Goal: Transaction & Acquisition: Purchase product/service

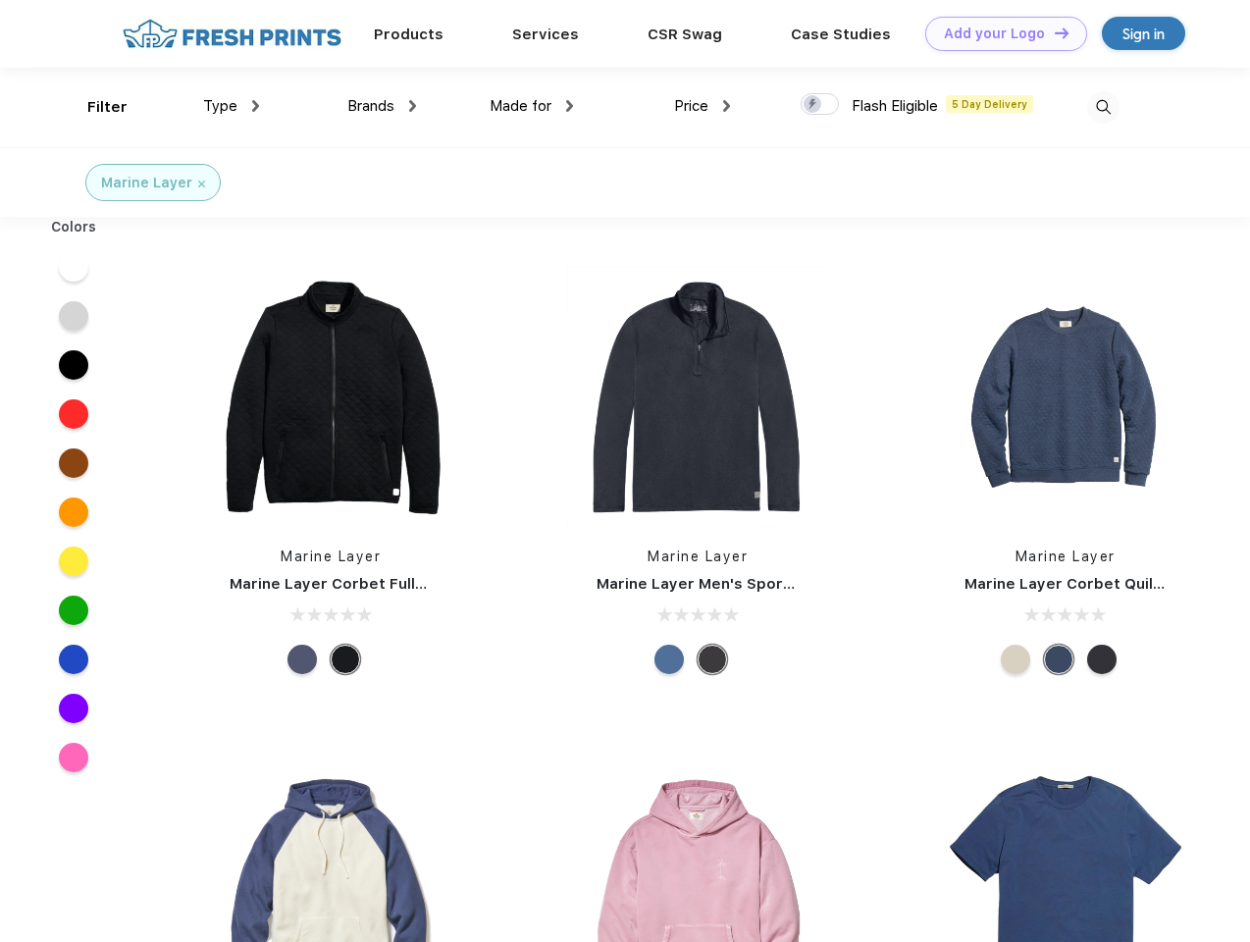
click at [999, 33] on link "Add your Logo Design Tool" at bounding box center [1006, 34] width 162 height 34
click at [0, 0] on div "Design Tool" at bounding box center [0, 0] width 0 height 0
click at [1053, 32] on link "Add your Logo Design Tool" at bounding box center [1006, 34] width 162 height 34
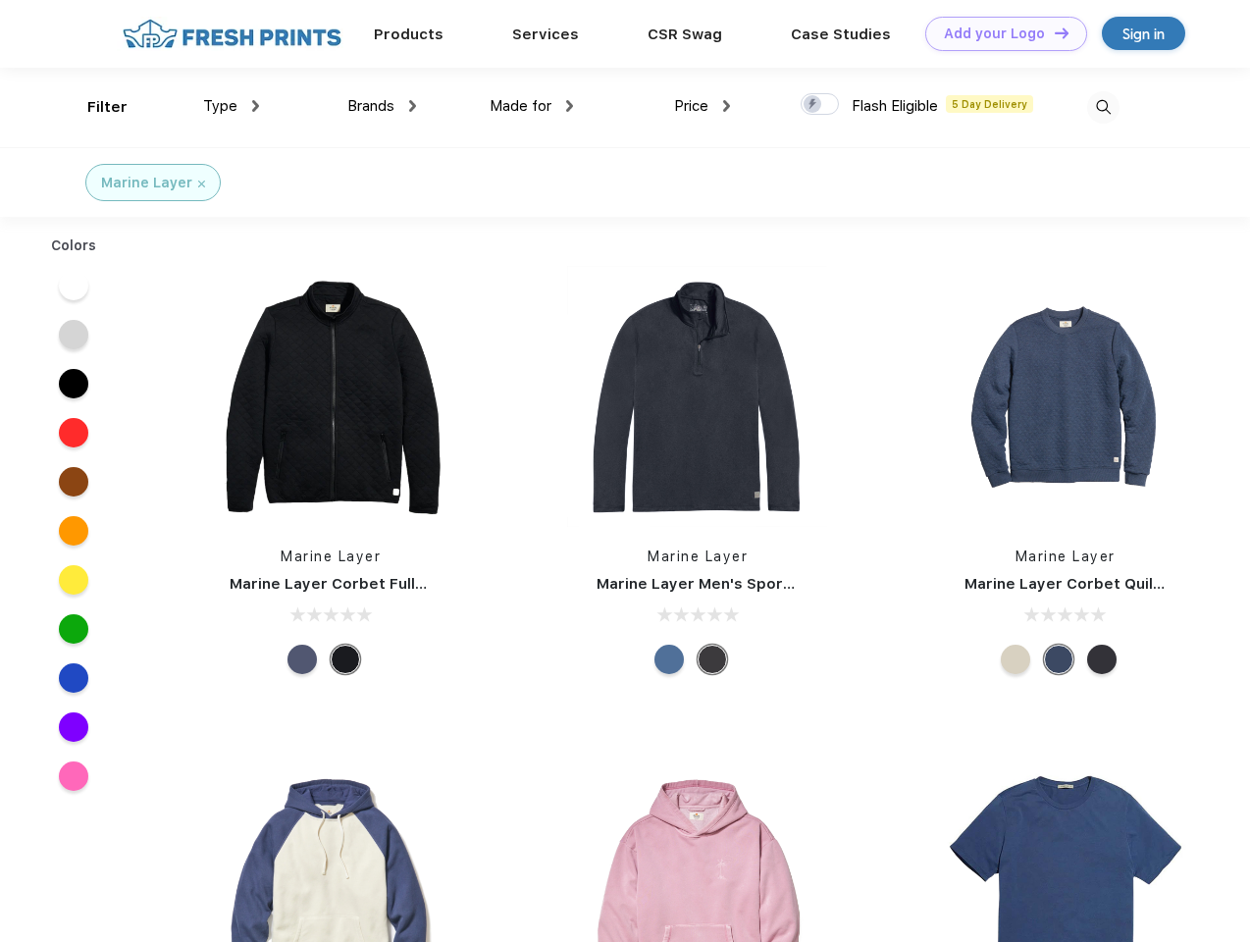
click at [94, 107] on div "Filter" at bounding box center [107, 107] width 40 height 23
click at [232, 106] on span "Type" at bounding box center [220, 106] width 34 height 18
click at [382, 106] on span "Brands" at bounding box center [370, 106] width 47 height 18
click at [532, 106] on span "Made for" at bounding box center [521, 106] width 62 height 18
click at [703, 106] on span "Price" at bounding box center [691, 106] width 34 height 18
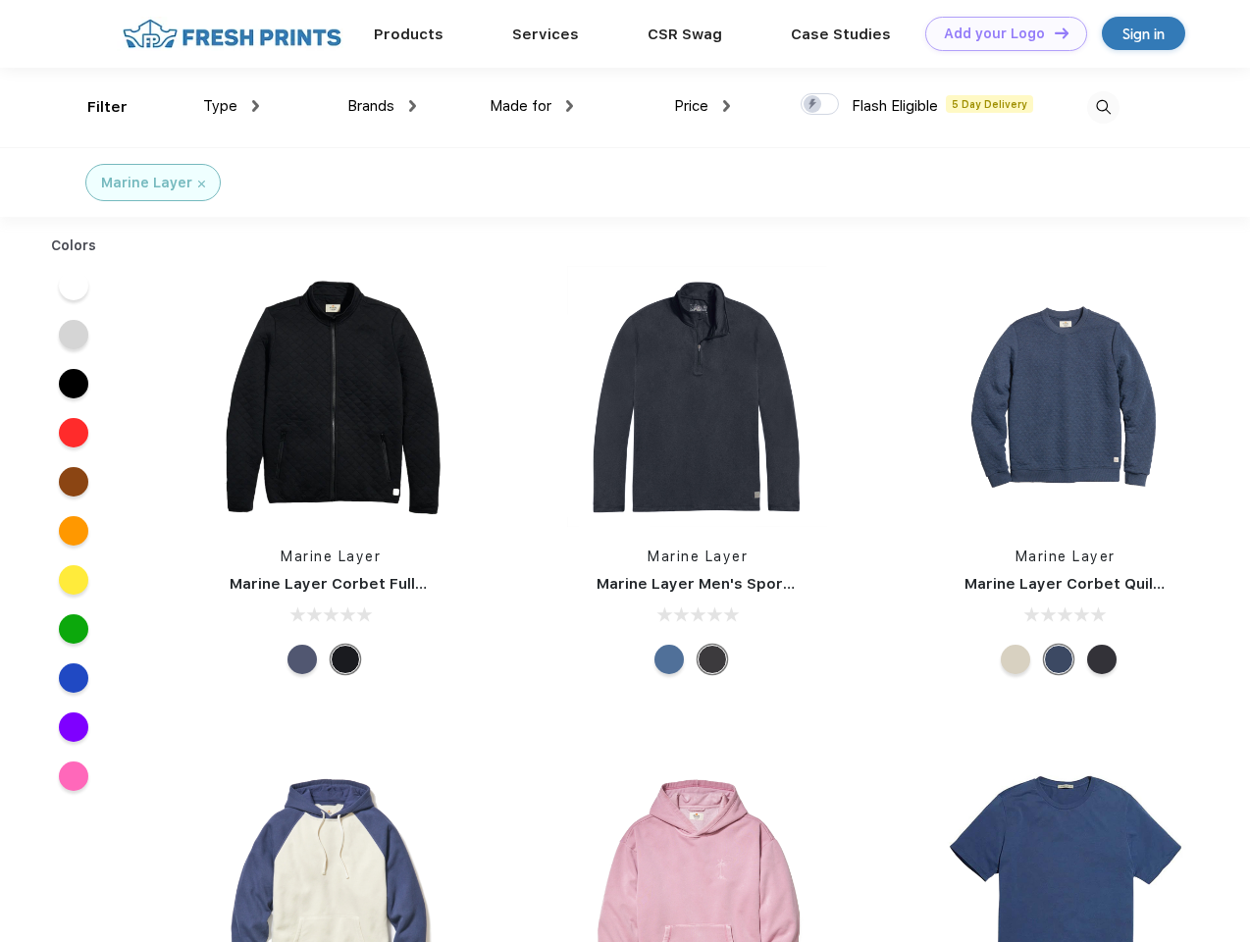
click at [820, 105] on div at bounding box center [820, 104] width 38 height 22
click at [814, 105] on input "checkbox" at bounding box center [807, 98] width 13 height 13
click at [1103, 107] on img at bounding box center [1103, 107] width 32 height 32
